Goal: Navigation & Orientation: Find specific page/section

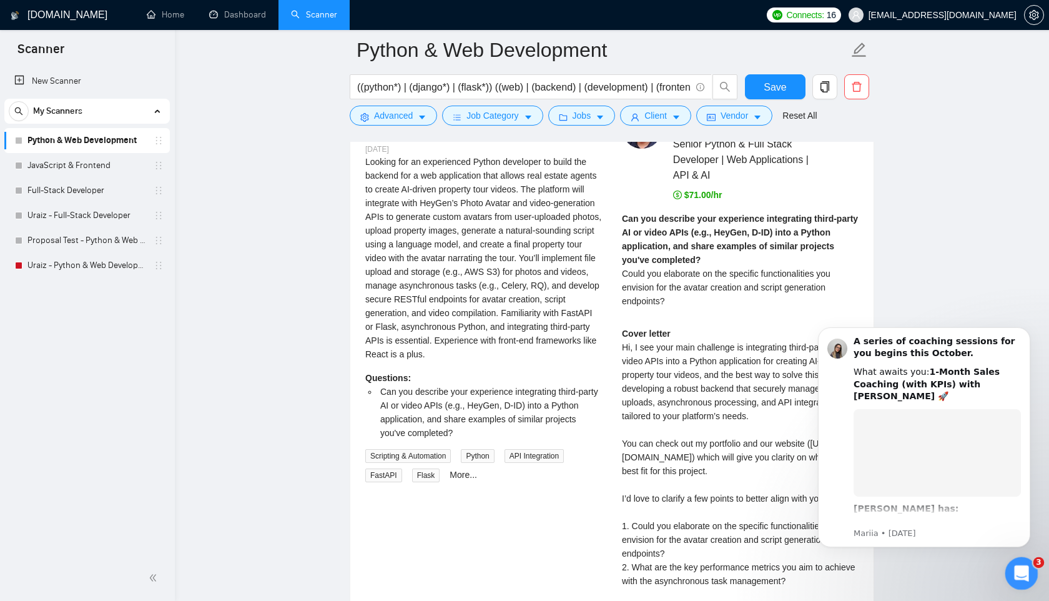
click at [1019, 576] on icon "Open Intercom Messenger" at bounding box center [1020, 571] width 21 height 21
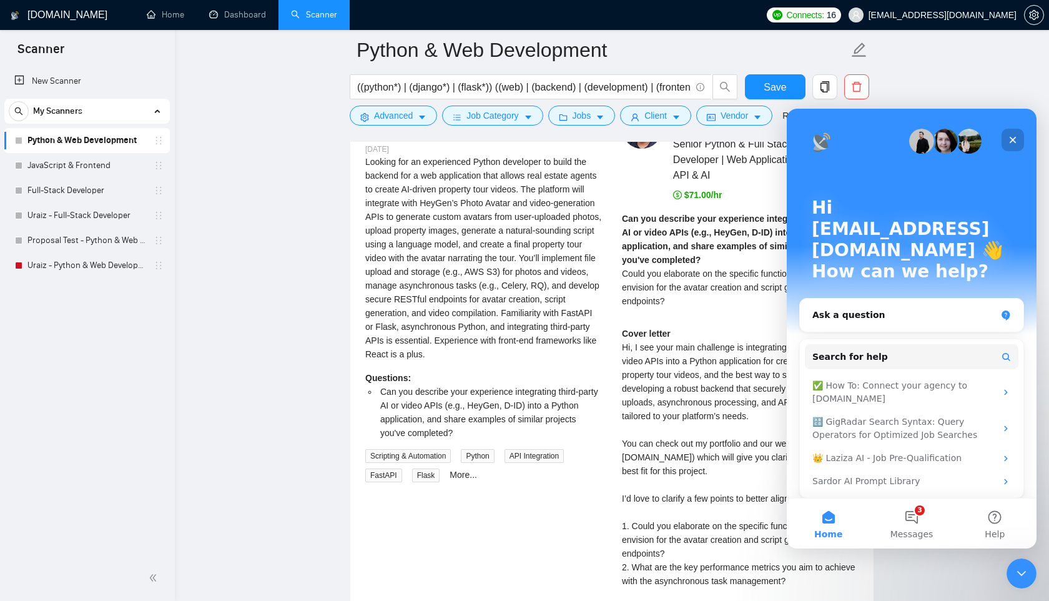
click at [1015, 137] on icon "Close" at bounding box center [1013, 140] width 10 height 10
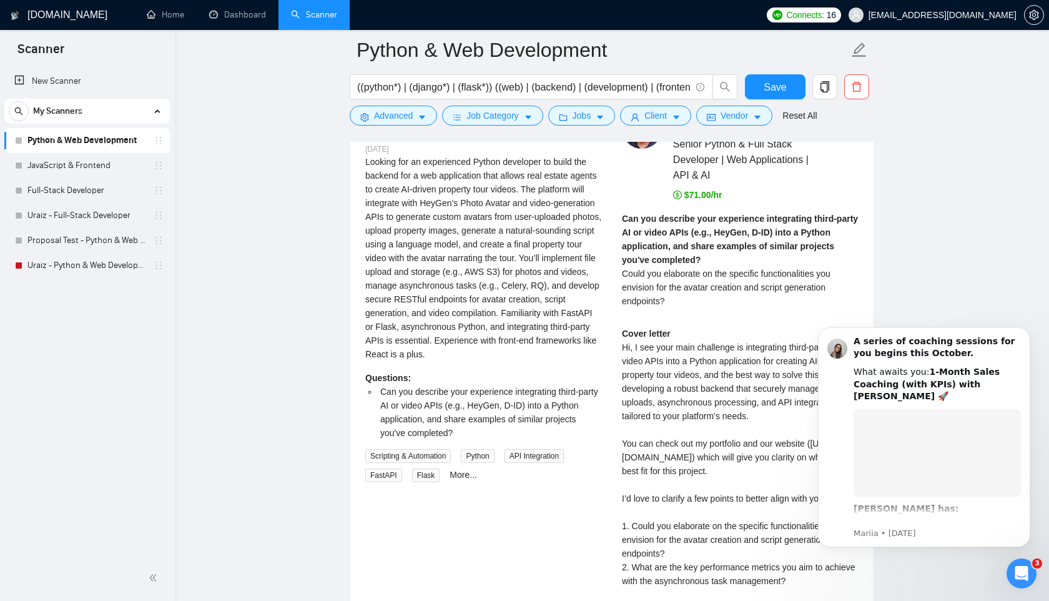
scroll to position [0, 0]
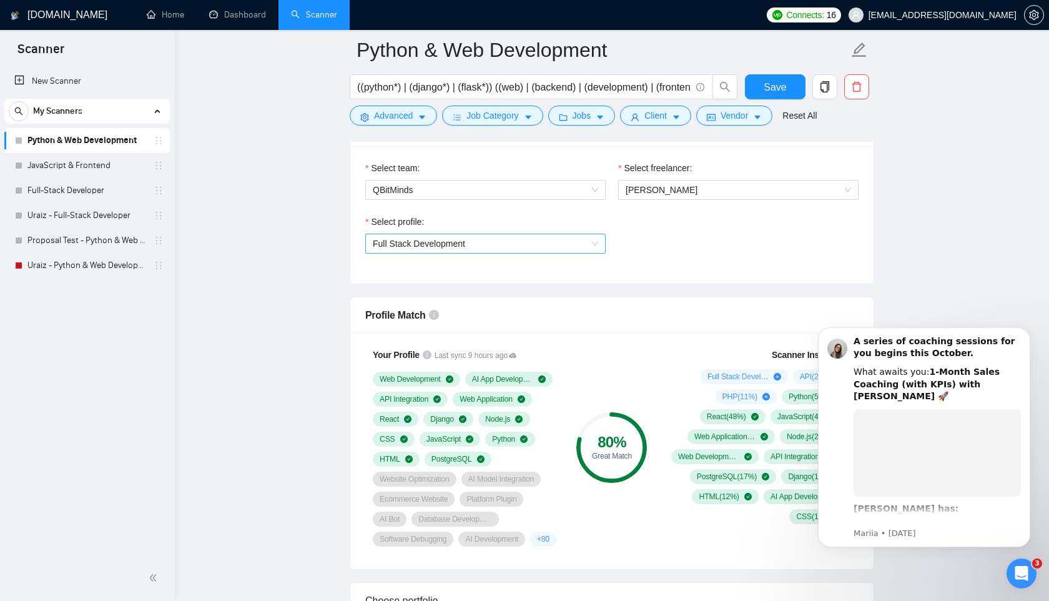
scroll to position [819, 0]
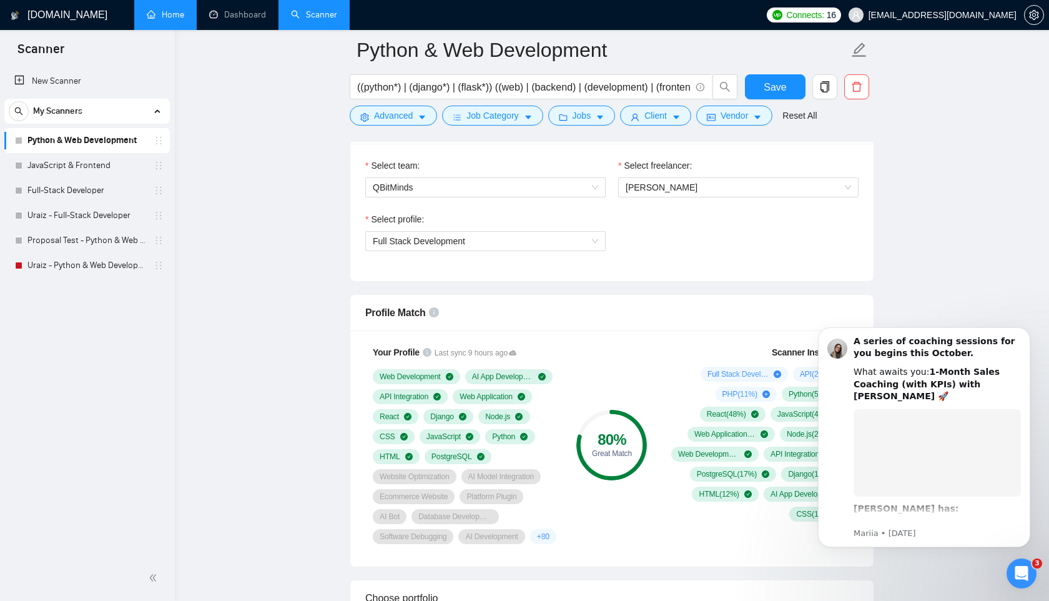
click at [167, 14] on link "Home" at bounding box center [165, 14] width 37 height 11
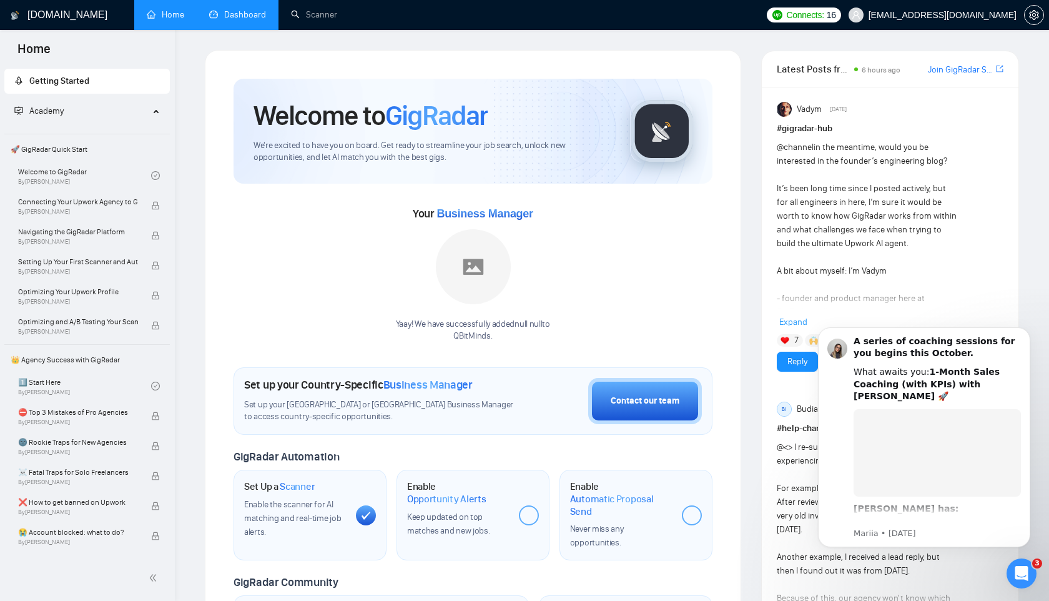
click at [237, 14] on link "Dashboard" at bounding box center [237, 14] width 57 height 11
